Goal: Task Accomplishment & Management: Use online tool/utility

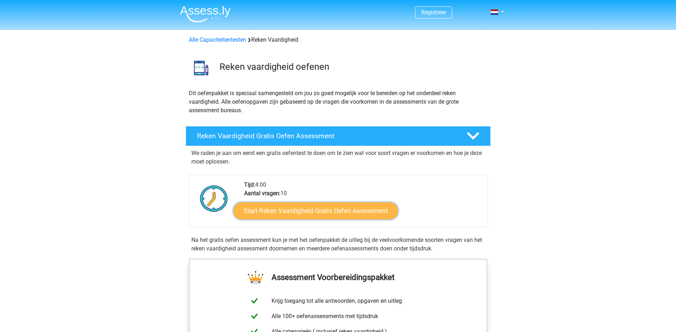
click at [269, 207] on link "Start Reken Vaardigheid Gratis Oefen Assessment" at bounding box center [315, 210] width 165 height 17
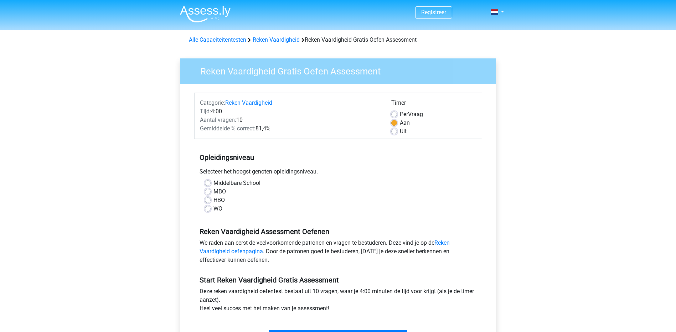
click at [213, 202] on label "HBO" at bounding box center [218, 200] width 11 height 9
click at [210, 202] on input "HBO" at bounding box center [208, 199] width 6 height 7
radio input "true"
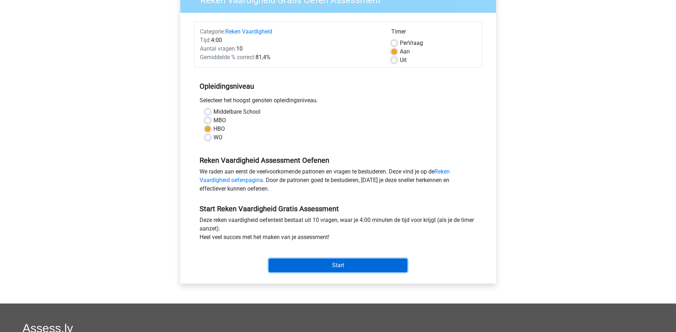
click at [302, 264] on input "Start" at bounding box center [338, 266] width 139 height 14
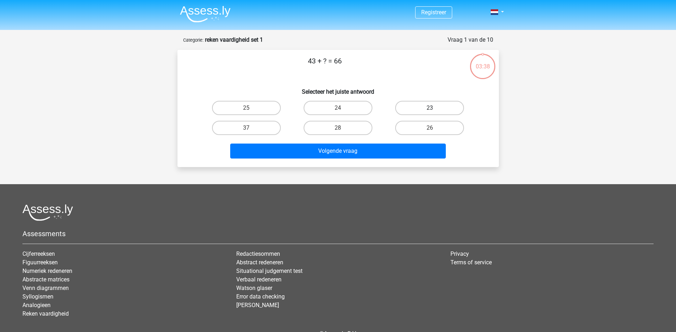
click at [409, 105] on label "23" at bounding box center [429, 108] width 69 height 14
click at [430, 108] on input "23" at bounding box center [432, 110] width 5 height 5
radio input "true"
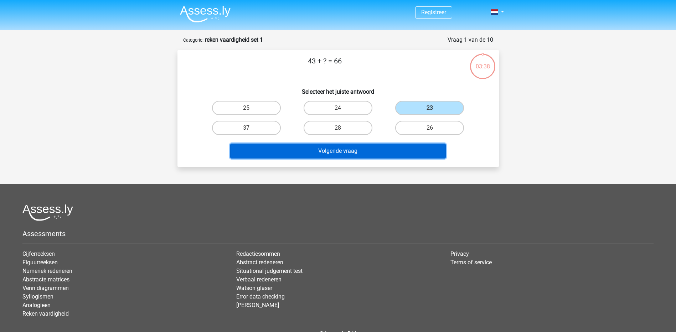
click at [377, 155] on button "Volgende vraag" at bounding box center [338, 151] width 216 height 15
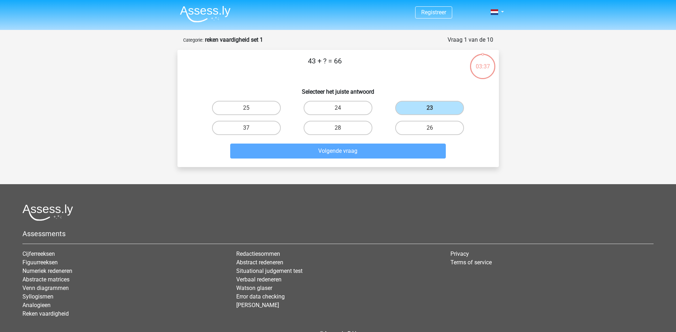
scroll to position [36, 0]
